Goal: Check status

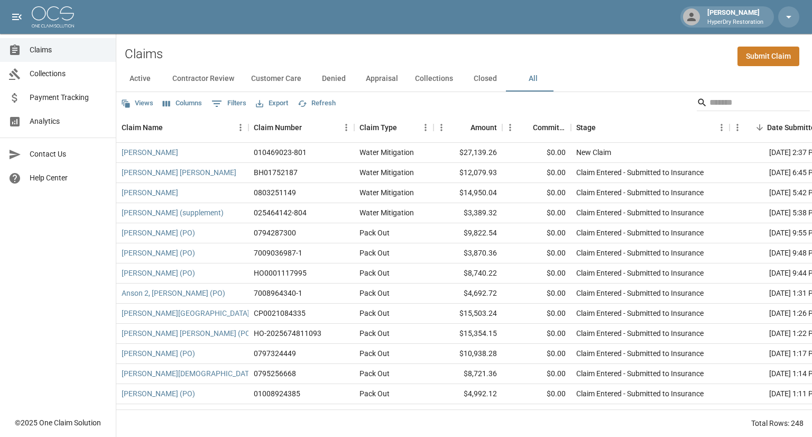
click at [41, 67] on link "Collections" at bounding box center [58, 74] width 116 height 24
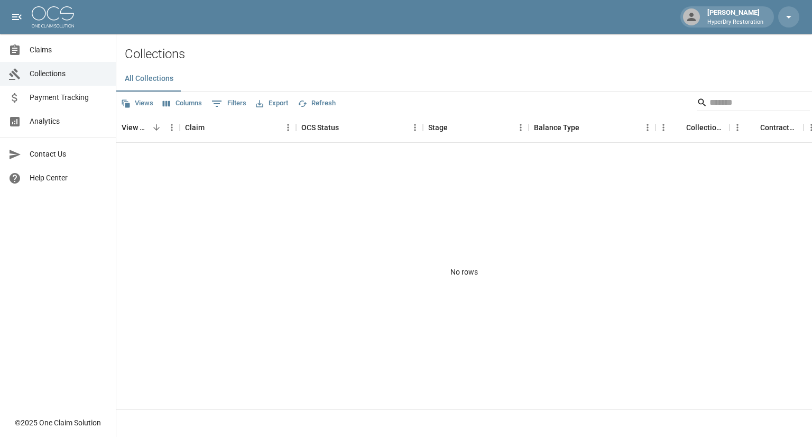
click at [63, 100] on span "Payment Tracking" at bounding box center [69, 97] width 78 height 11
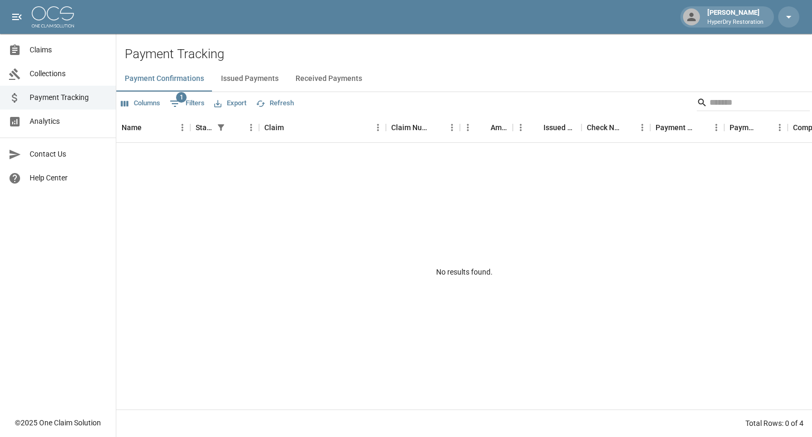
click at [316, 77] on button "Received Payments" at bounding box center [329, 78] width 84 height 25
